Goal: Task Accomplishment & Management: Manage account settings

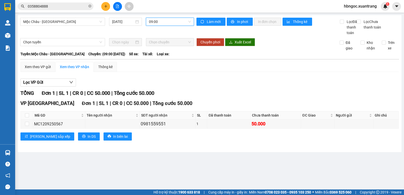
click at [373, 6] on span "hbngoc.xuantrang" at bounding box center [360, 6] width 41 height 6
click at [357, 13] on li "Đăng xuất" at bounding box center [360, 16] width 42 height 8
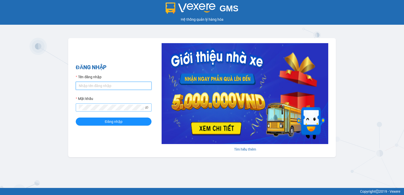
type input "ntnhuyen.xuantrang"
click at [76, 118] on button "Đăng nhập" at bounding box center [114, 122] width 76 height 8
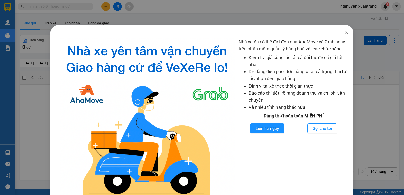
click at [344, 32] on icon "close" at bounding box center [346, 32] width 4 height 4
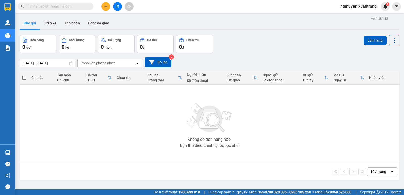
click at [160, 22] on div "Kho gửi Trên xe Kho nhận Hàng đã giao" at bounding box center [209, 23] width 379 height 13
